Goal: Information Seeking & Learning: Learn about a topic

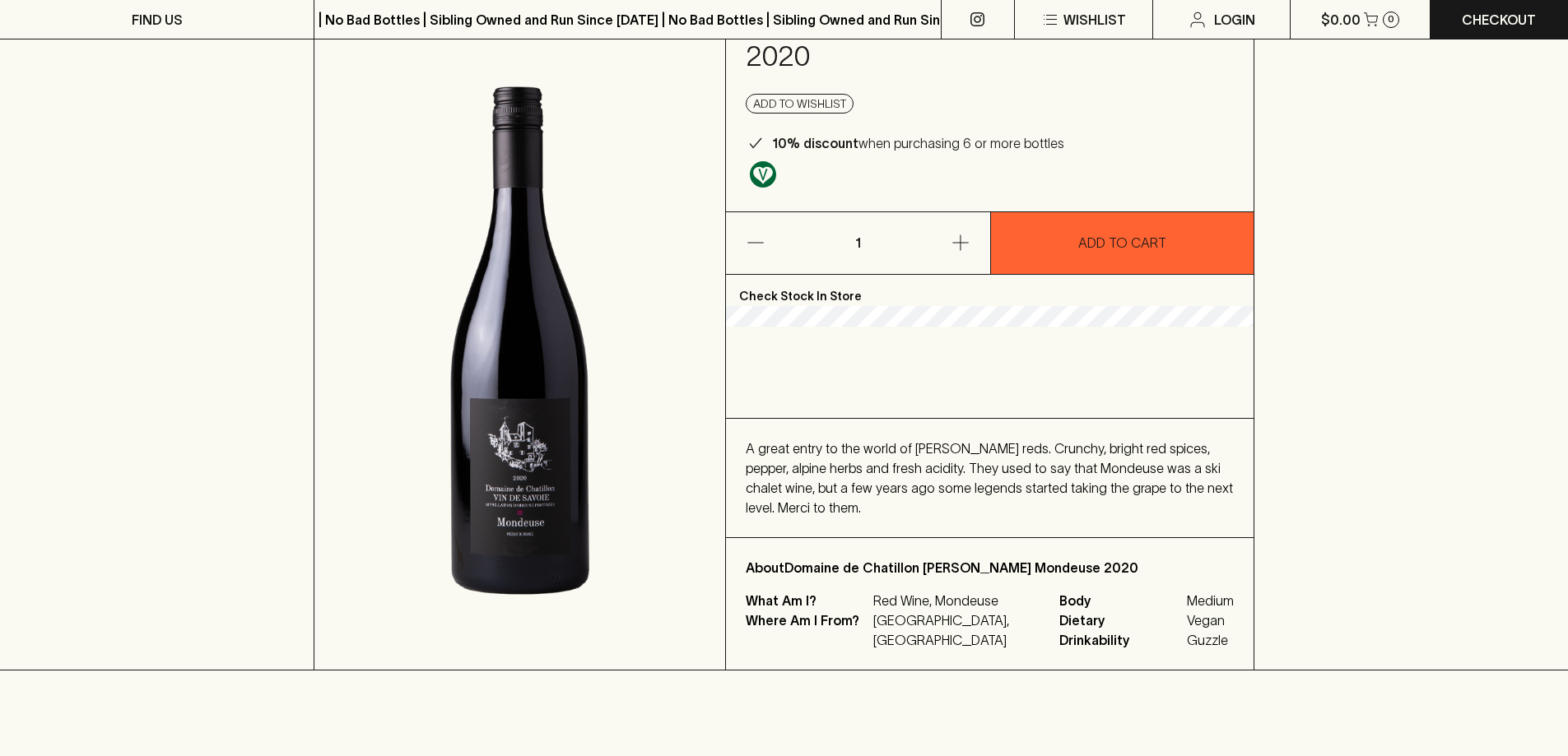
scroll to position [165, 0]
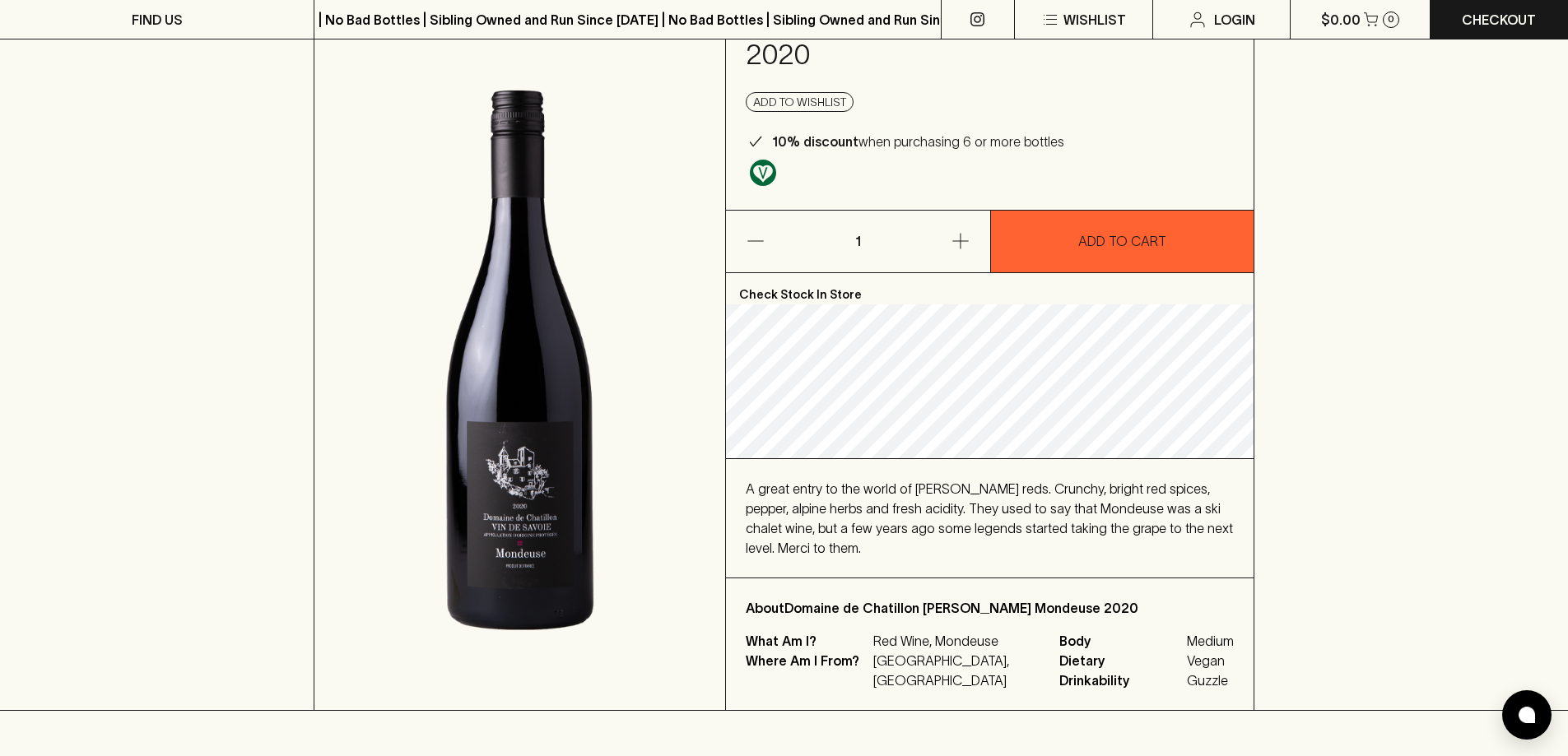
click at [783, 481] on span "A great entry to the world of Savoie reds. Crunchy, bright red spices, pepper, …" at bounding box center [989, 518] width 487 height 74
click at [772, 481] on span "A great entry to the world of Savoie reds. Crunchy, bright red spices, pepper, …" at bounding box center [989, 518] width 487 height 74
click at [764, 481] on span "A great entry to the world of Savoie reds. Crunchy, bright red spices, pepper, …" at bounding box center [989, 518] width 487 height 74
click at [987, 483] on div "A great entry to the world of Savoie reds. Crunchy, bright red spices, pepper, …" at bounding box center [990, 518] width 488 height 79
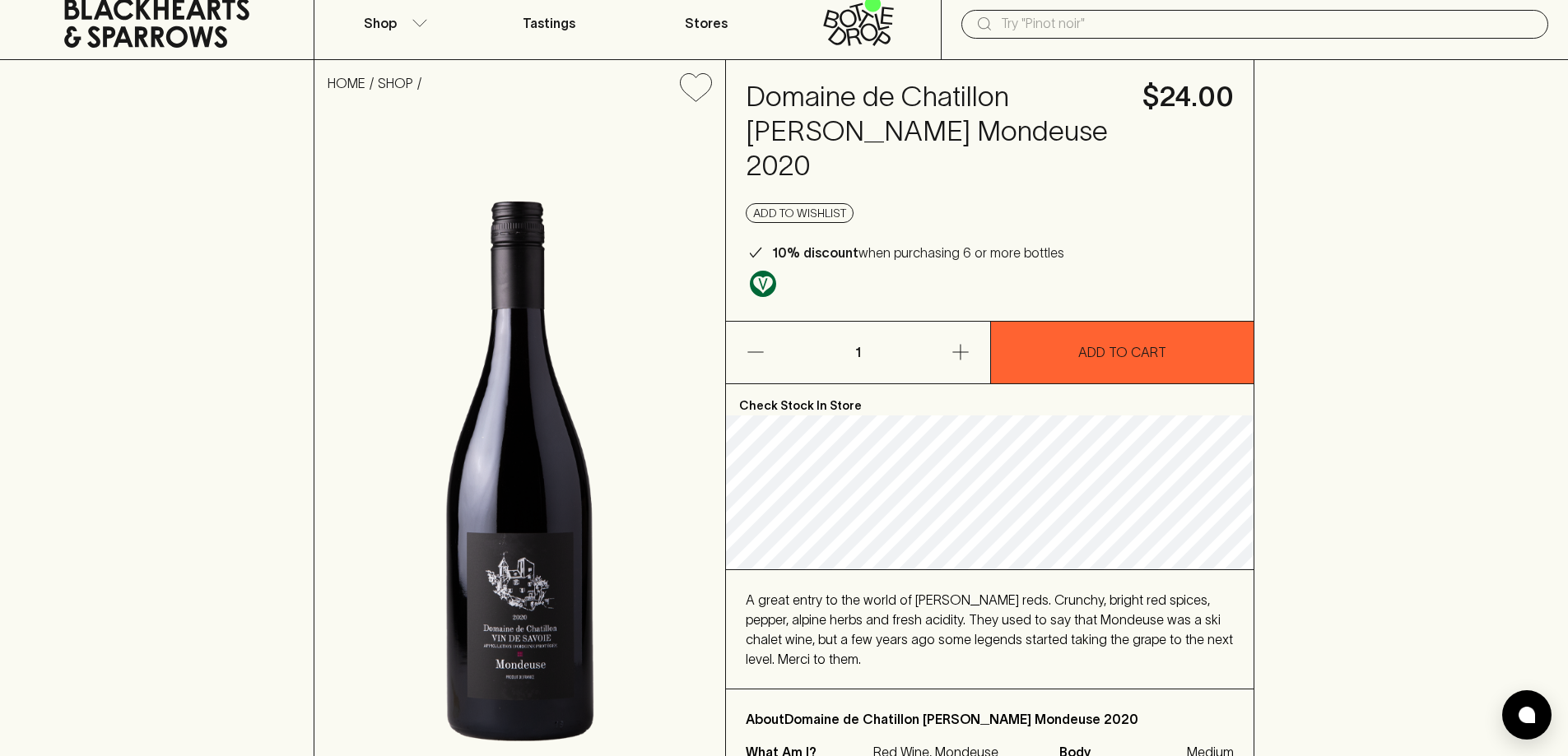
scroll to position [82, 0]
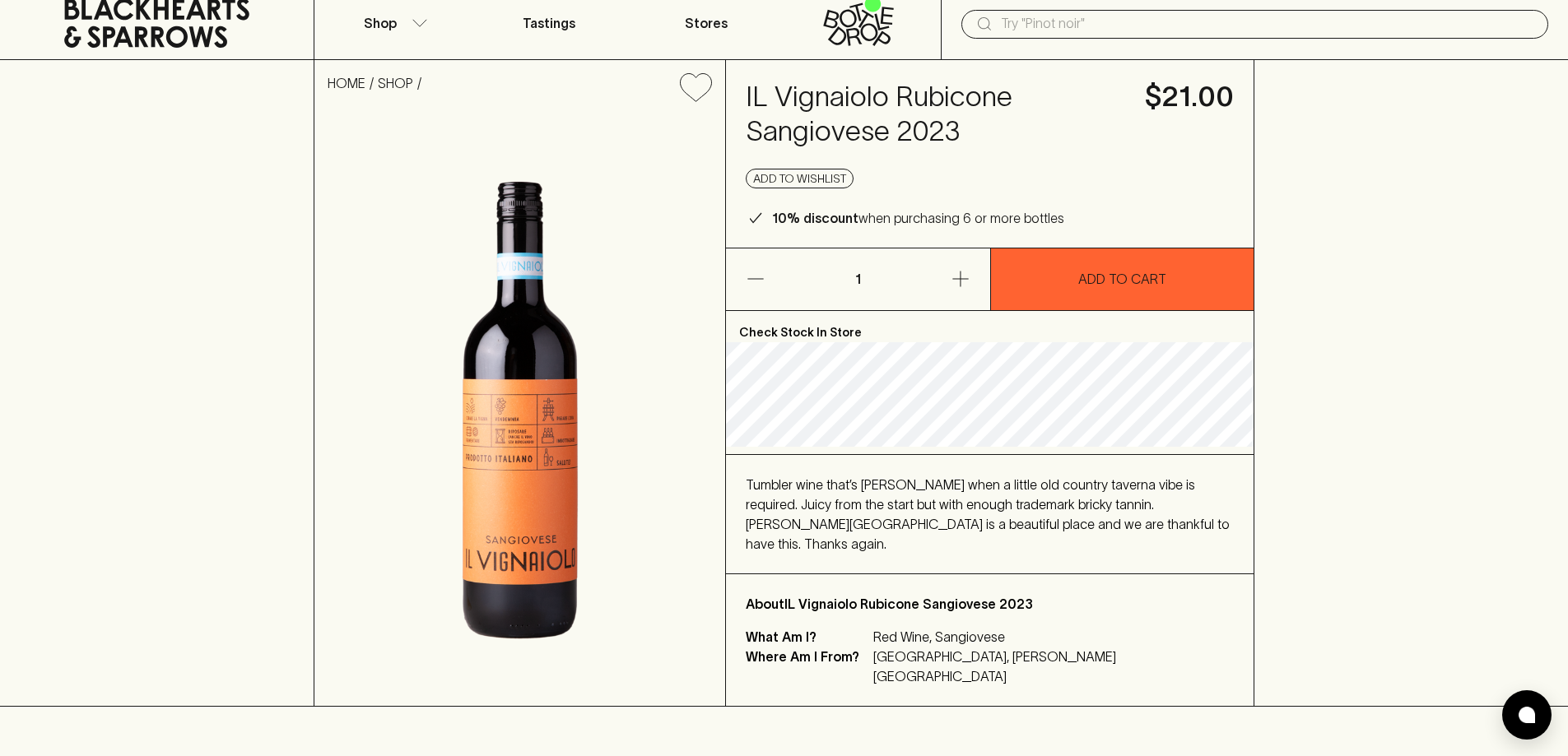
scroll to position [82, 0]
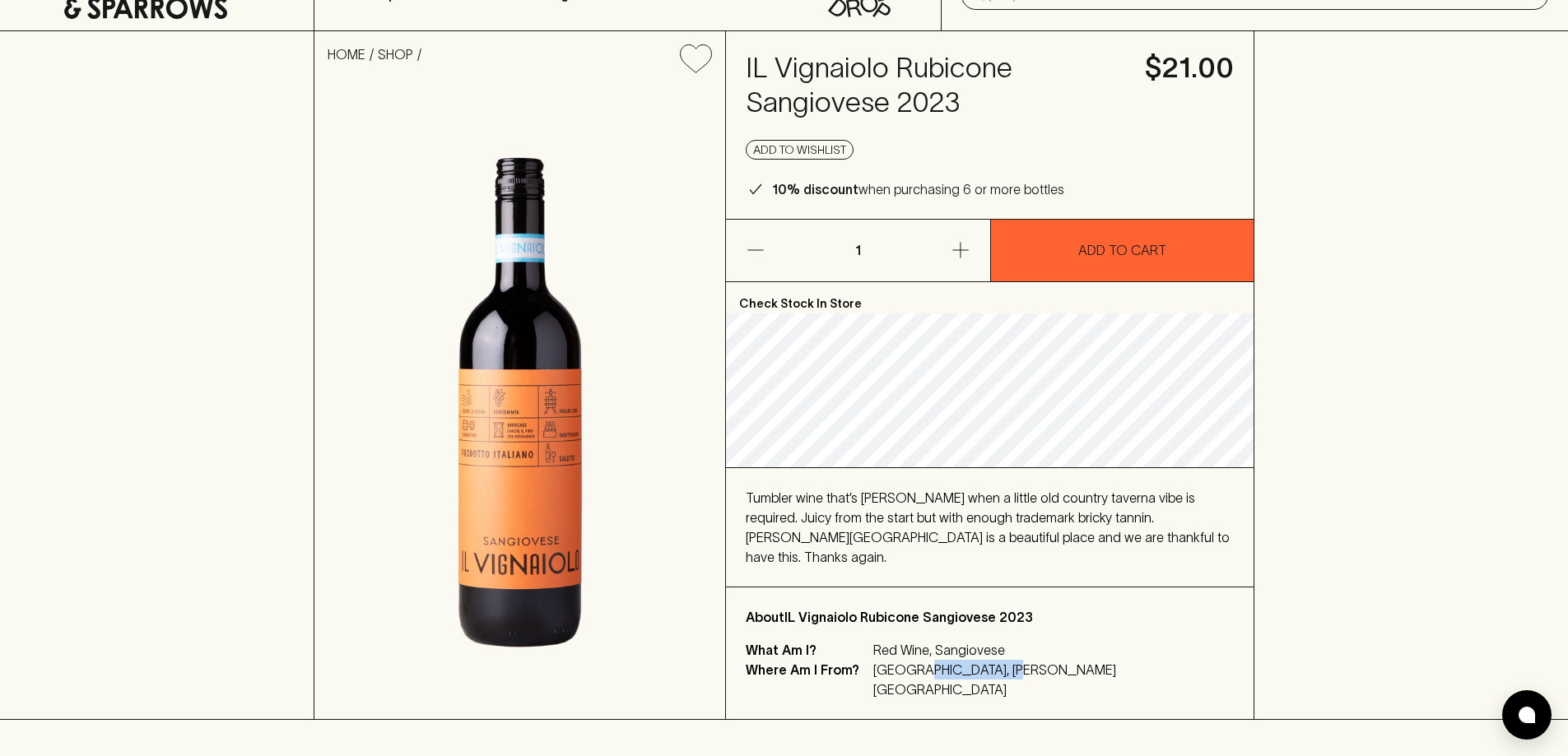
drag, startPoint x: 902, startPoint y: 648, endPoint x: 996, endPoint y: 654, distance: 94.2
click at [996, 660] on p "[GEOGRAPHIC_DATA], [PERSON_NAME][GEOGRAPHIC_DATA]" at bounding box center [1043, 679] width 341 height 39
copy p "[PERSON_NAME] Romagna"
